Goal: Find specific fact: Locate item on page

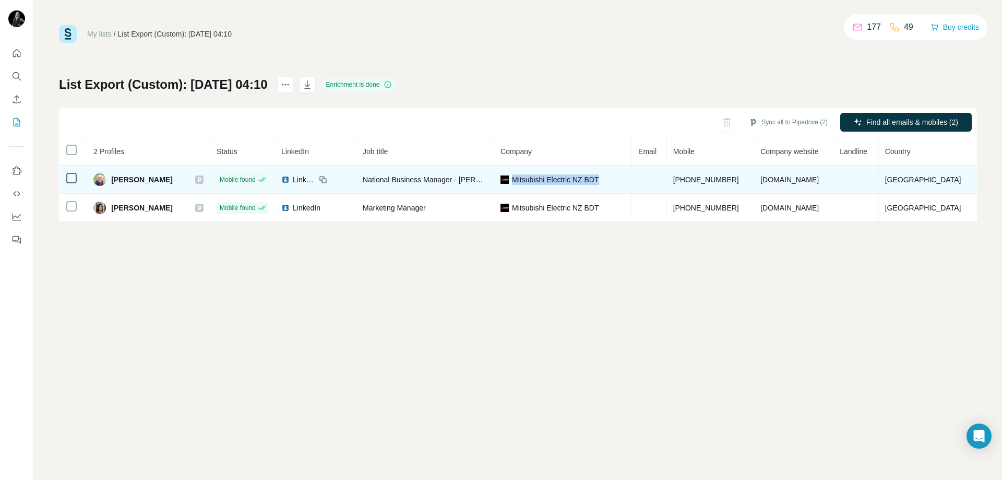
drag, startPoint x: 606, startPoint y: 178, endPoint x: 505, endPoint y: 182, distance: 100.8
click at [505, 182] on div "Mitsubishi Electric NZ BDT" at bounding box center [563, 179] width 125 height 10
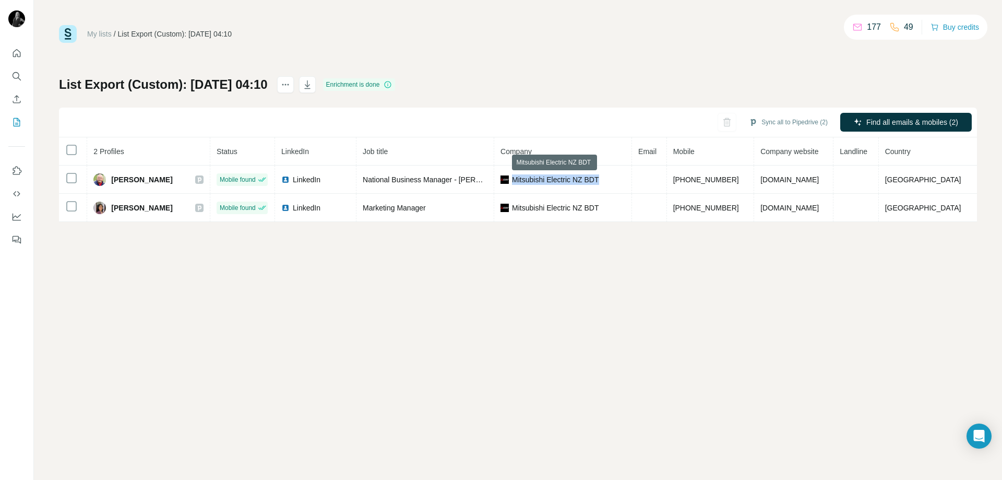
copy span "Mitsubishi Electric NZ BDT"
